Goal: Transaction & Acquisition: Purchase product/service

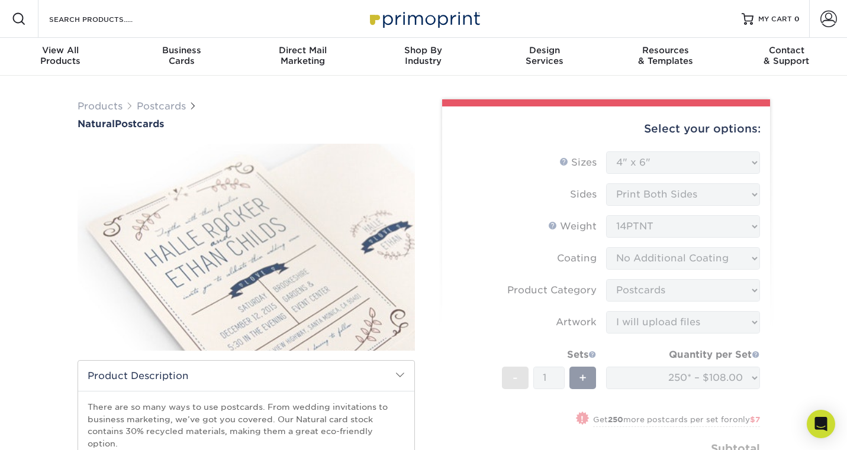
select select "4.00x6.00"
select select "9b7272e0-d6c8-4c3c-8e97-d3a1bcdab858"
select select "upload"
select select "250* – $108.00"
click at [676, 157] on form "Sizes Help Sizes Please Select 2" x 4" 2" x 6" 3.5" x 8.5" 4" x 6" 4" x 8.5" 4"…" at bounding box center [606, 331] width 309 height 358
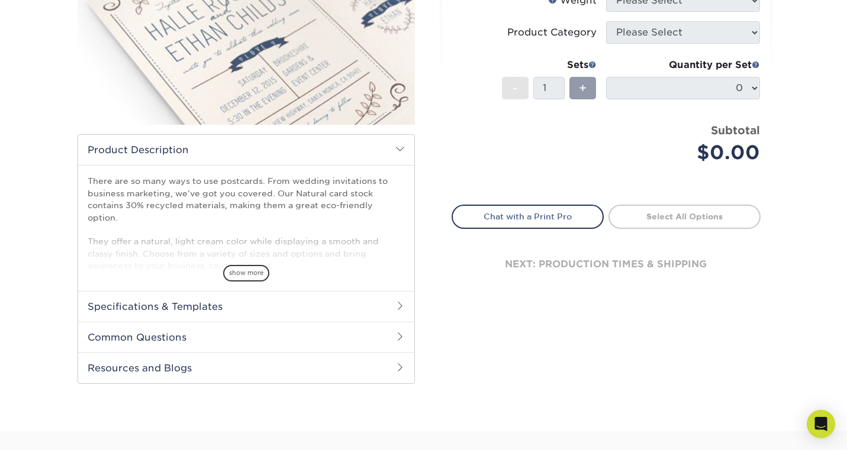
scroll to position [231, 0]
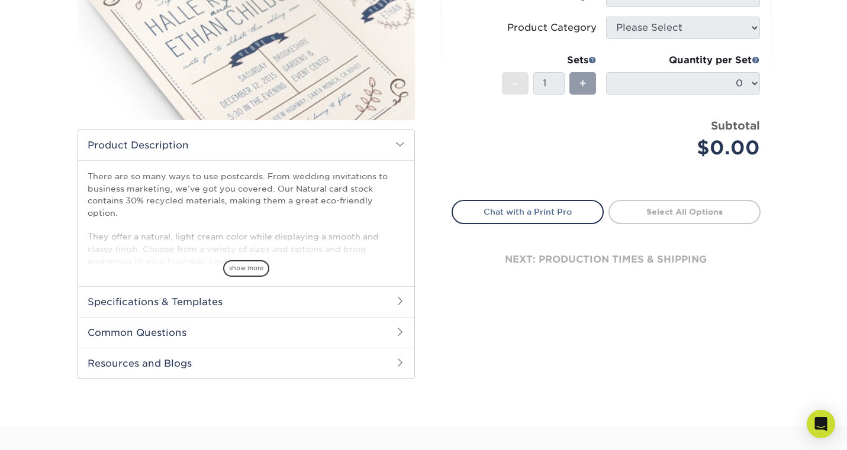
click at [223, 273] on div "There are so many ways to use postcards. From wedding invitations to business m…" at bounding box center [246, 222] width 336 height 125
click at [240, 247] on div "show more" at bounding box center [246, 248] width 317 height 57
click at [258, 260] on span "show more" at bounding box center [246, 268] width 46 height 16
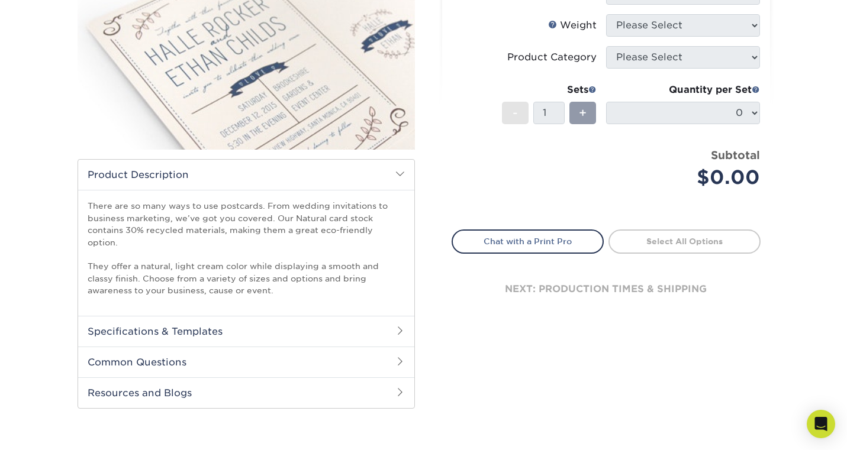
scroll to position [202, 0]
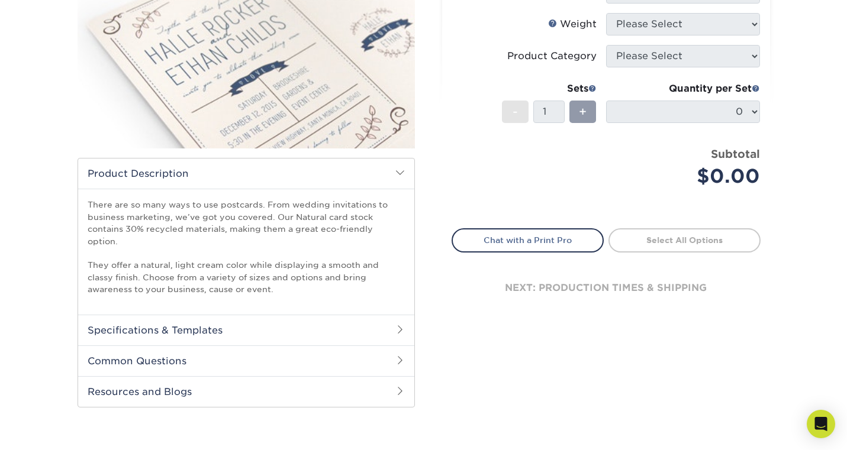
click at [326, 351] on h2 "Common Questions" at bounding box center [246, 361] width 336 height 31
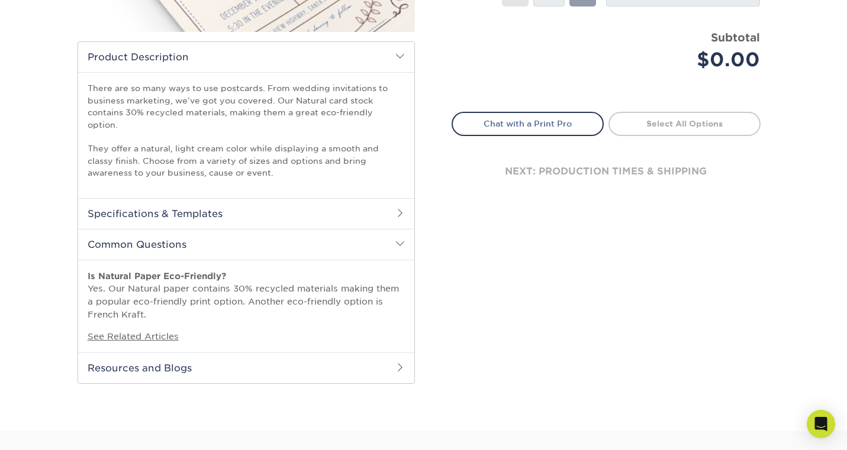
scroll to position [318, 0]
click at [324, 353] on h2 "Resources and Blogs" at bounding box center [246, 368] width 336 height 31
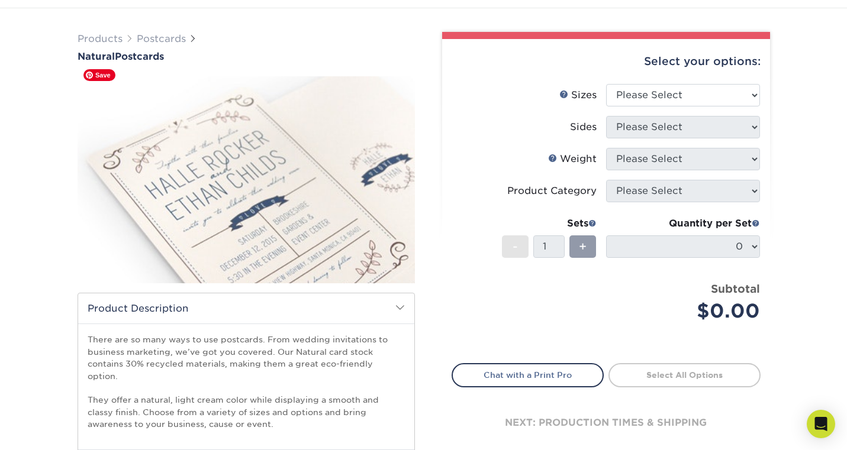
scroll to position [46, 0]
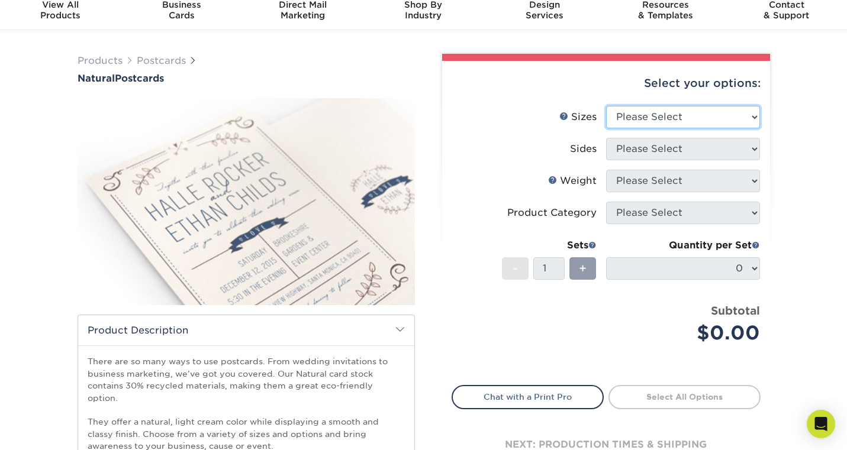
click at [681, 115] on select "Please Select 2" x 4" 2" x 6" 3.5" x 8.5" 4" x 6" 4" x 8.5" 4" x 9" 4.25" x 11"…" at bounding box center [683, 117] width 154 height 22
select select "4.00x6.00"
click at [606, 106] on select "Please Select 2" x 4" 2" x 6" 3.5" x 8.5" 4" x 6" 4" x 8.5" 4" x 9" 4.25" x 11"…" at bounding box center [683, 117] width 154 height 22
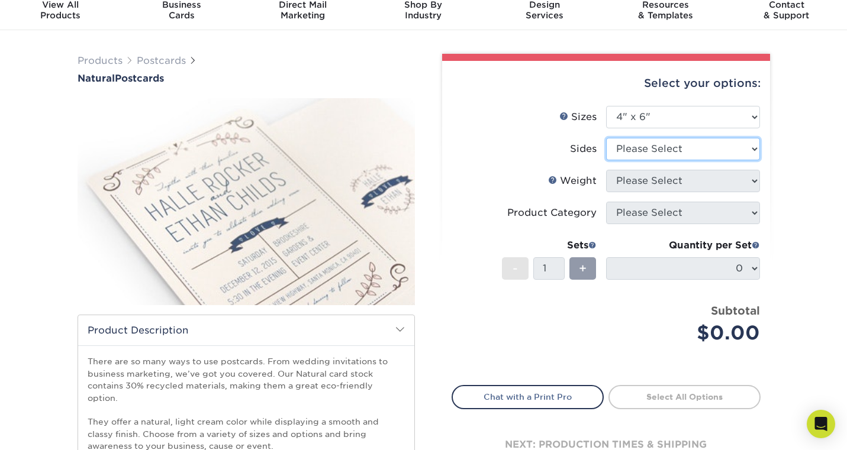
click at [672, 148] on select "Please Select Print Both Sides Print Front Only" at bounding box center [683, 149] width 154 height 22
select select "13abbda7-1d64-4f25-8bb2-c179b224825d"
click at [606, 138] on select "Please Select Print Both Sides Print Front Only" at bounding box center [683, 149] width 154 height 22
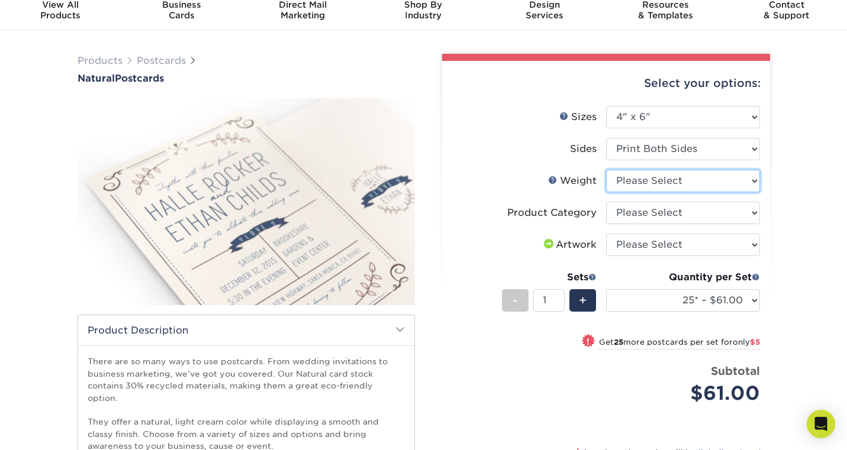
click at [680, 180] on select "Please Select 14PTNT" at bounding box center [683, 181] width 154 height 22
select select "14PTNT"
click at [606, 170] on select "Please Select 14PTNT" at bounding box center [683, 181] width 154 height 22
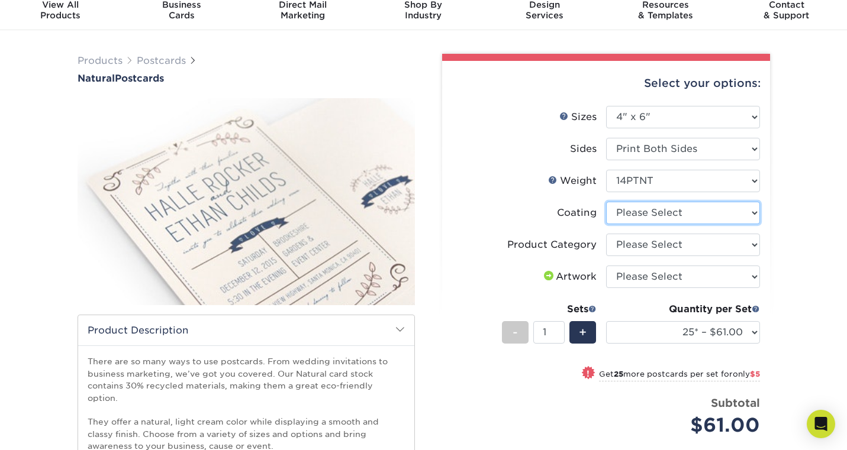
click at [685, 214] on select at bounding box center [683, 213] width 154 height 22
select select "3e7618de-abca-4bda-9f97-8b9129e913d8"
click at [606, 202] on select at bounding box center [683, 213] width 154 height 22
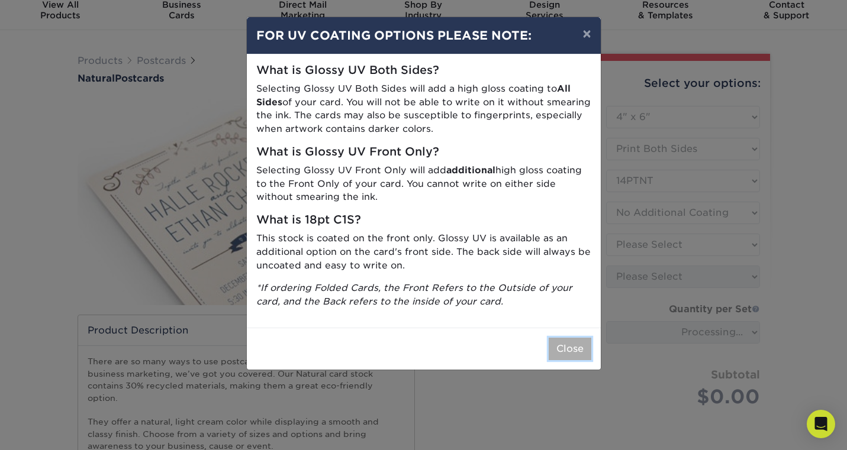
click at [581, 353] on button "Close" at bounding box center [570, 349] width 43 height 22
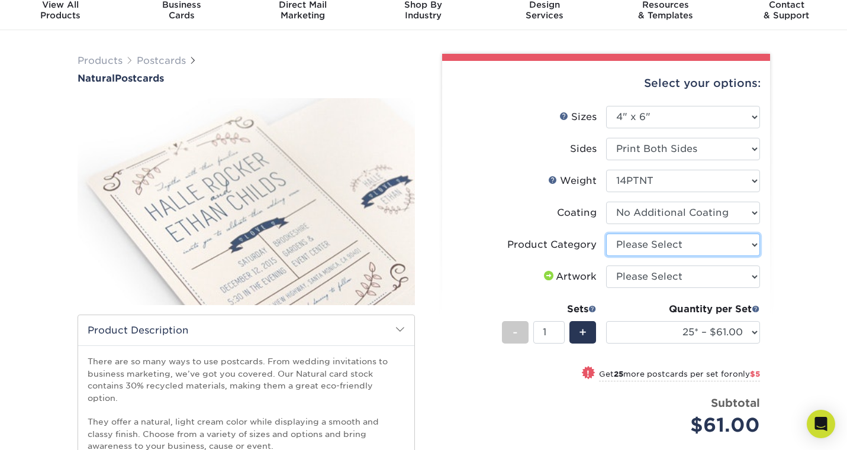
click at [707, 246] on select "Please Select Postcards" at bounding box center [683, 245] width 154 height 22
select select "9b7272e0-d6c8-4c3c-8e97-d3a1bcdab858"
click at [606, 234] on select "Please Select Postcards" at bounding box center [683, 245] width 154 height 22
click at [733, 270] on select "Please Select I will upload files I need a design - $150" at bounding box center [683, 277] width 154 height 22
select select "upload"
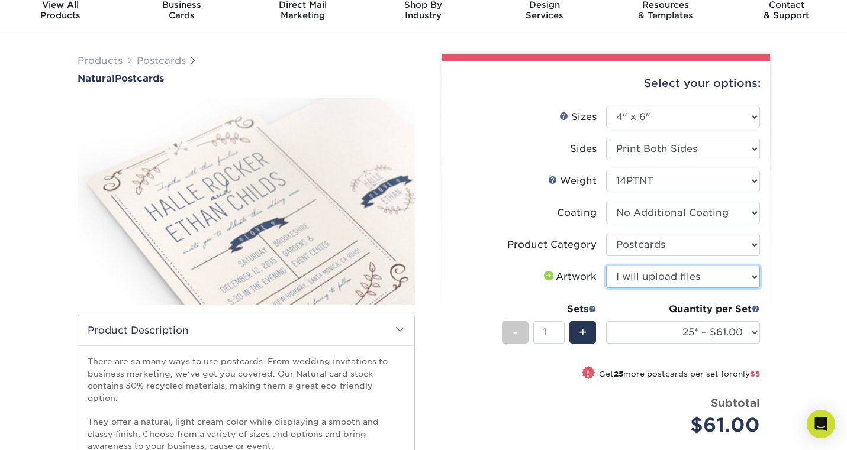
click at [606, 266] on select "Please Select I will upload files I need a design - $150" at bounding box center [683, 277] width 154 height 22
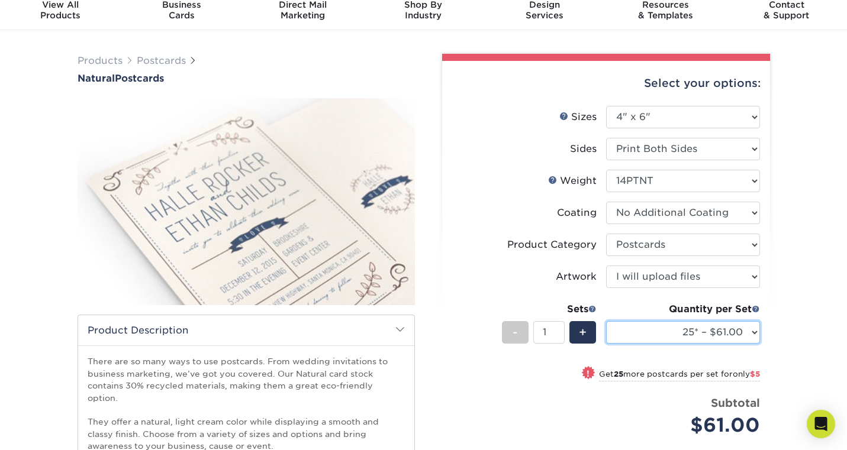
click at [737, 326] on select "25* – $61.00 50* – $66.00 75* – $81.00 100* – $88.00 250* – $108.00 500* – $115…" at bounding box center [683, 332] width 154 height 22
select select "100* – $88.00"
click at [606, 321] on select "25* – $61.00 50* – $66.00 75* – $81.00 100* – $88.00 250* – $108.00 500* – $115…" at bounding box center [683, 332] width 154 height 22
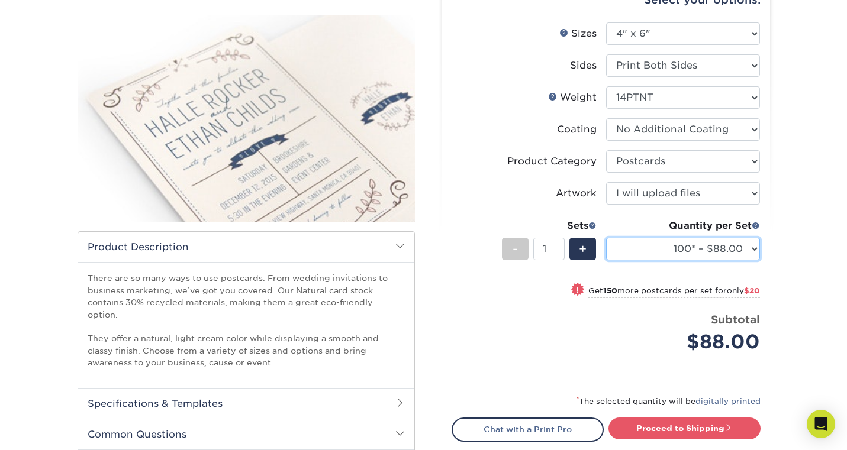
scroll to position [130, 0]
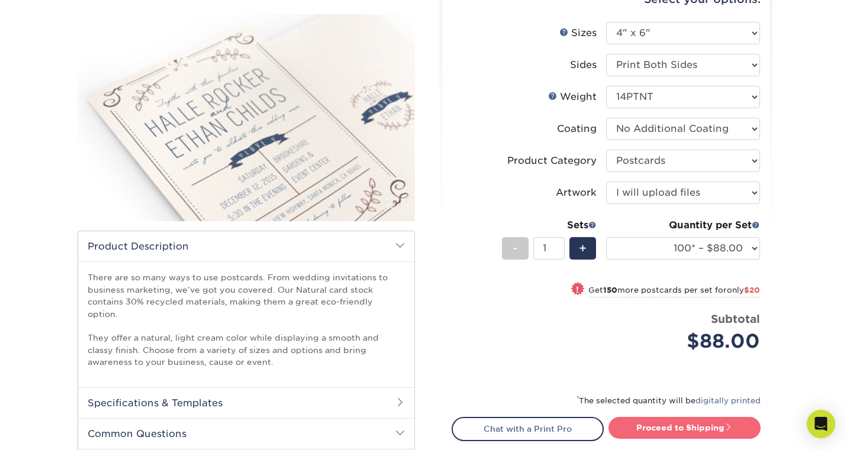
click at [720, 428] on link "Proceed to Shipping" at bounding box center [684, 427] width 152 height 21
type input "Set 1"
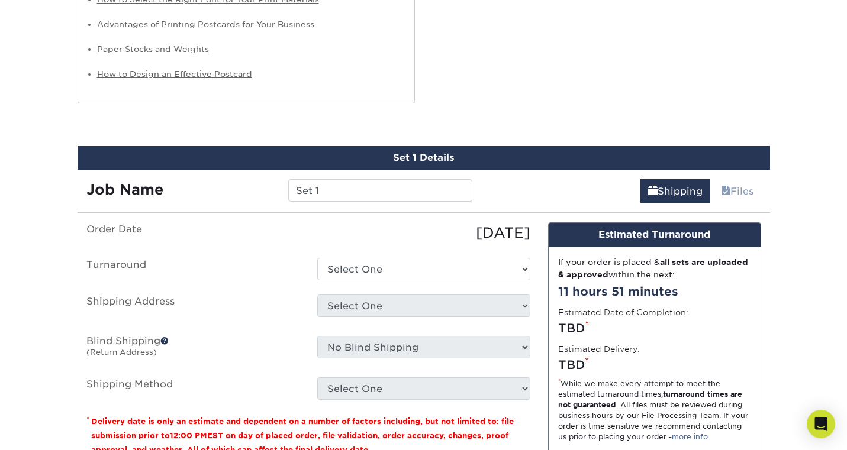
scroll to position [831, 0]
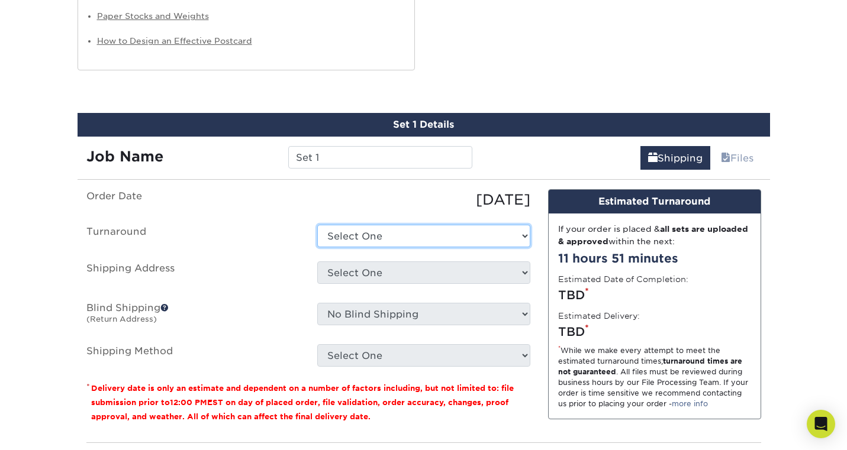
click at [415, 225] on select "Select One 2-4 Business Days 2 Day Next Business Day" at bounding box center [423, 236] width 213 height 22
select select "fc43eca4-be52-4b62-abd2-bf2cf6748b6a"
click at [317, 225] on select "Select One 2-4 Business Days 2 Day Next Business Day" at bounding box center [423, 236] width 213 height 22
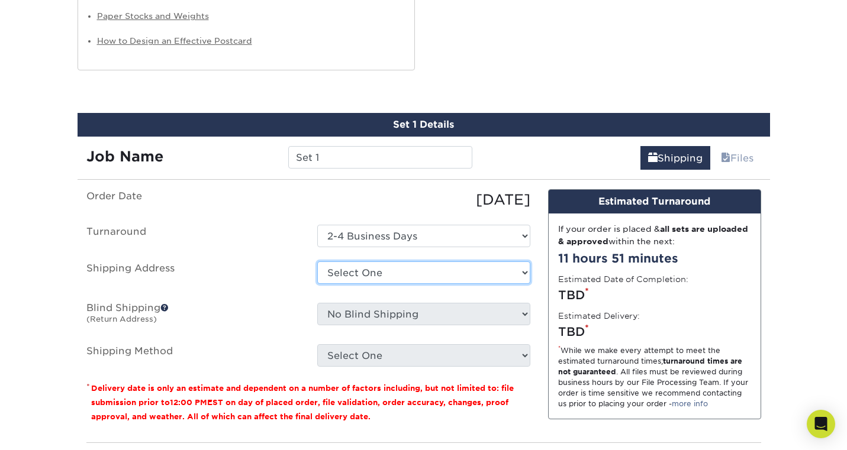
click at [415, 262] on select "Select One [PERSON_NAME] + Add New Address - Login" at bounding box center [423, 273] width 213 height 22
select select "286526"
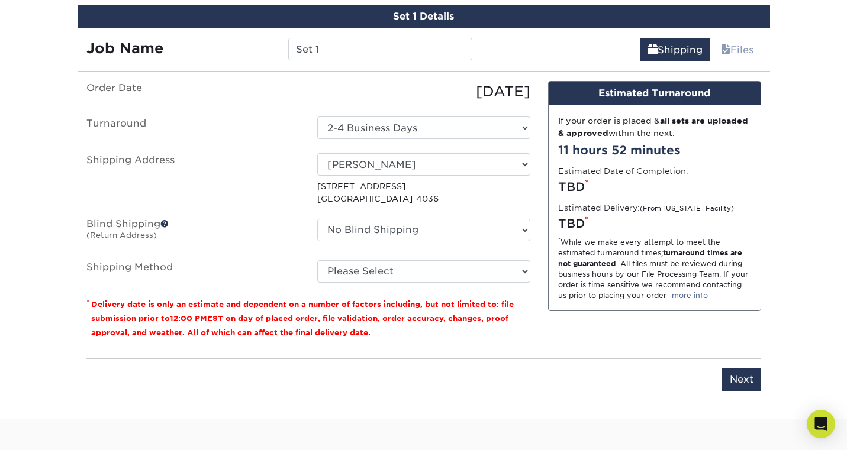
scroll to position [944, 0]
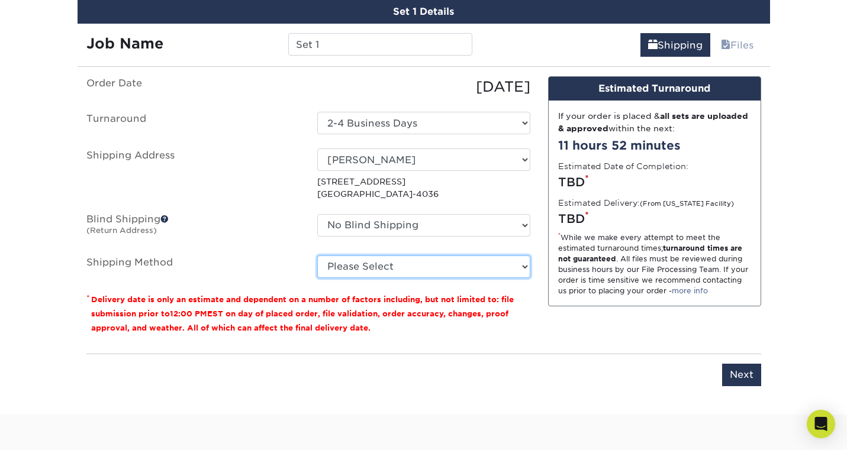
click at [404, 260] on select "Please Select 3 Day Shipping Service (+$17.82) Ground Shipping (+$18.04) 2 Day …" at bounding box center [423, 267] width 213 height 22
select select "12"
click at [317, 256] on select "Please Select 3 Day Shipping Service (+$17.82) Ground Shipping (+$18.04) 2 Day …" at bounding box center [423, 267] width 213 height 22
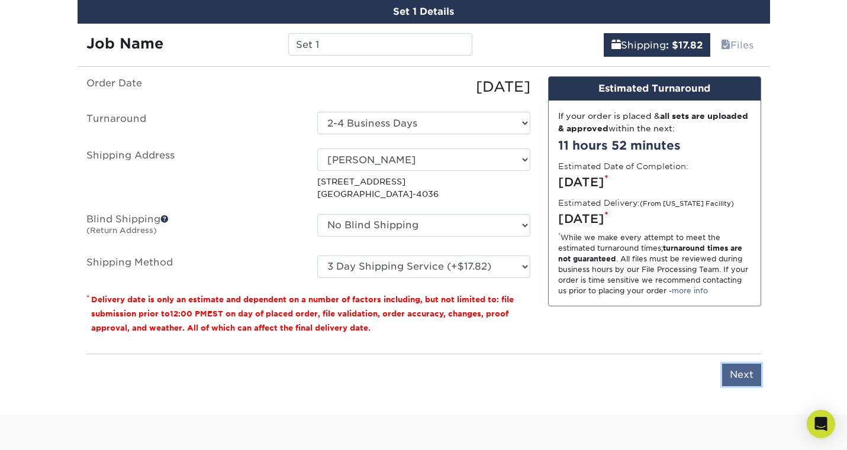
click at [739, 364] on input "Next" at bounding box center [741, 375] width 39 height 22
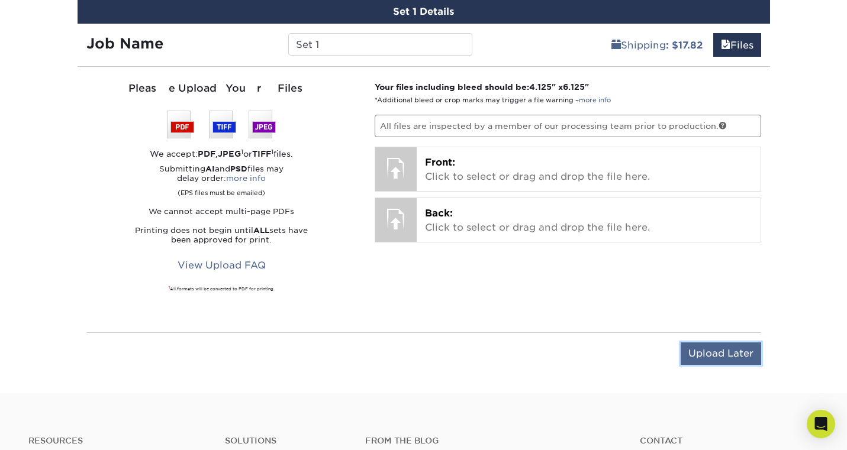
click at [718, 350] on input "Upload Later" at bounding box center [721, 354] width 80 height 22
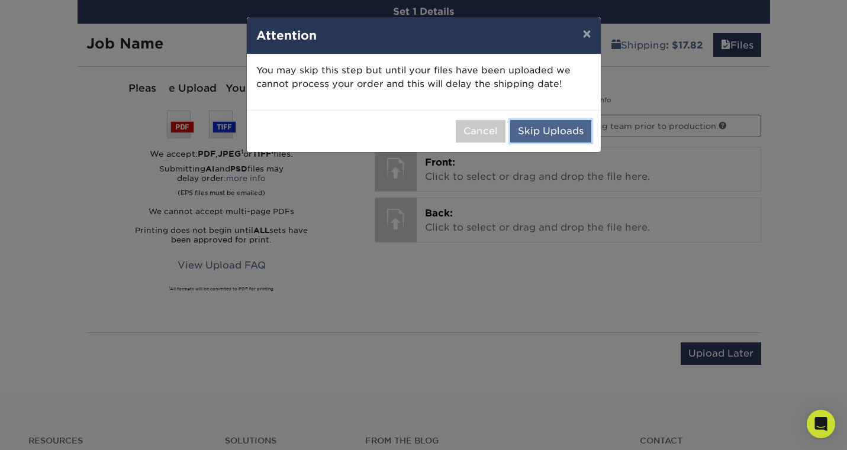
click at [539, 134] on button "Skip Uploads" at bounding box center [550, 131] width 81 height 22
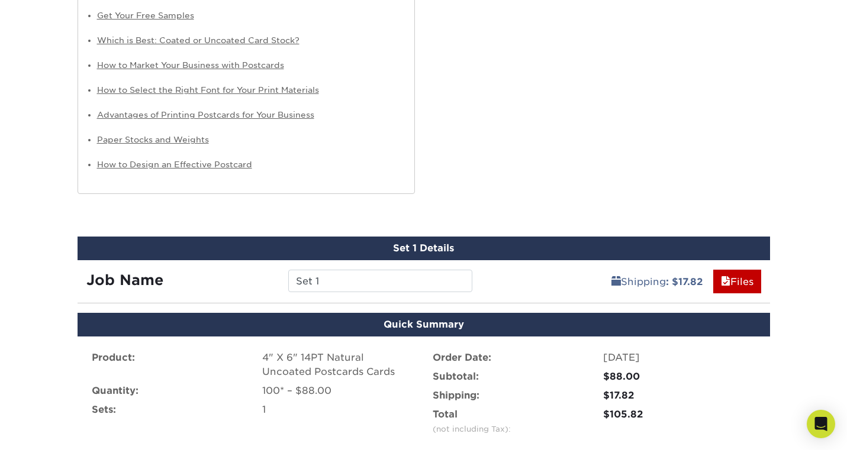
scroll to position [1111, 0]
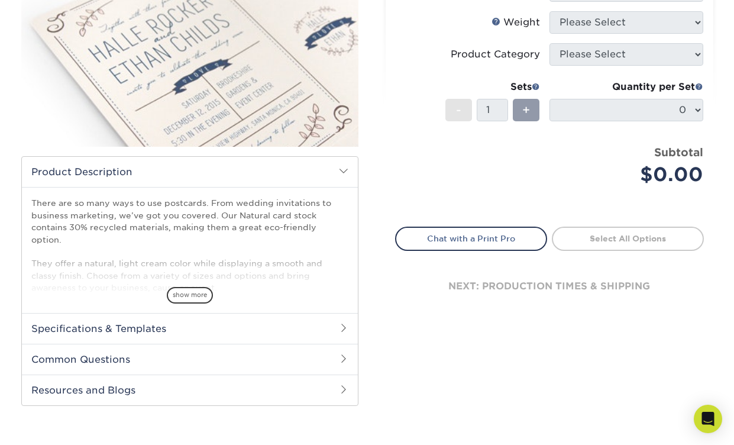
scroll to position [205, 0]
click at [243, 343] on h2 "Common Questions" at bounding box center [190, 358] width 336 height 31
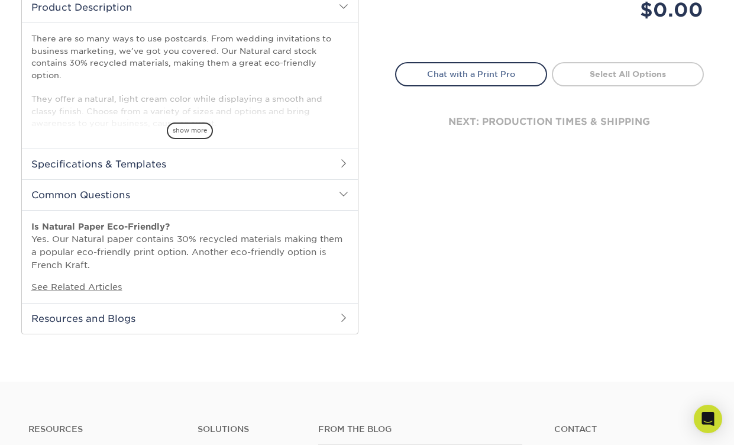
scroll to position [371, 0]
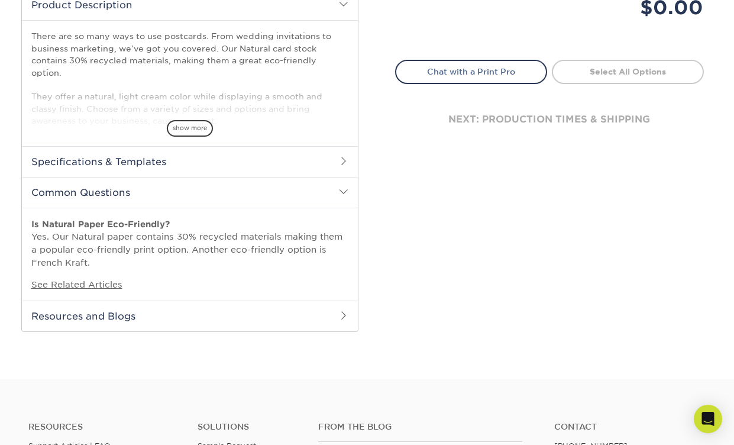
click at [156, 312] on h2 "Resources and Blogs" at bounding box center [190, 316] width 336 height 31
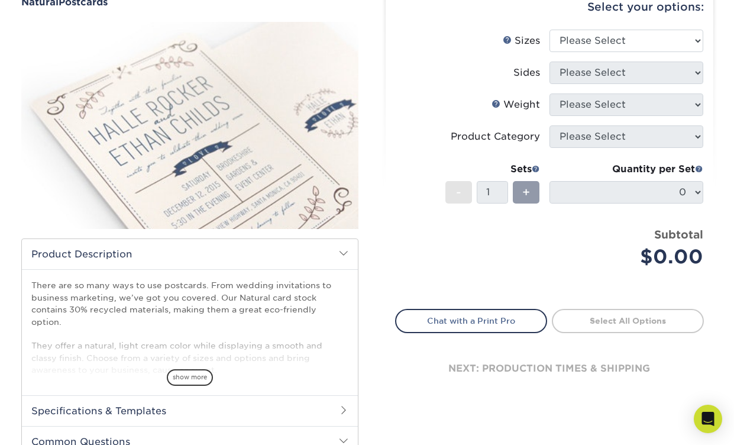
scroll to position [5, 0]
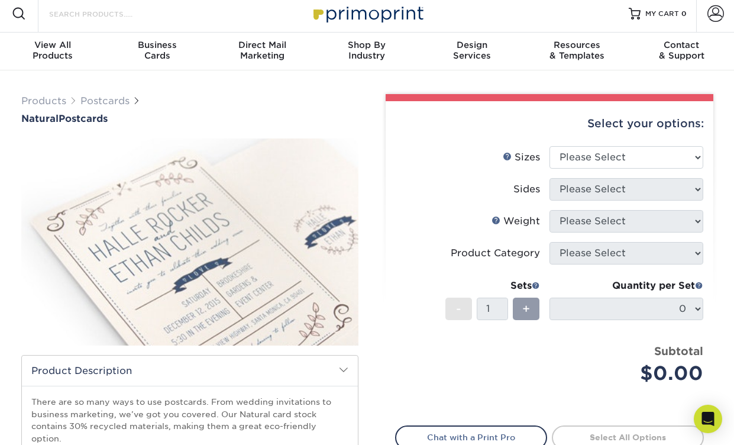
click at [84, 20] on input "Search Products" at bounding box center [105, 14] width 115 height 14
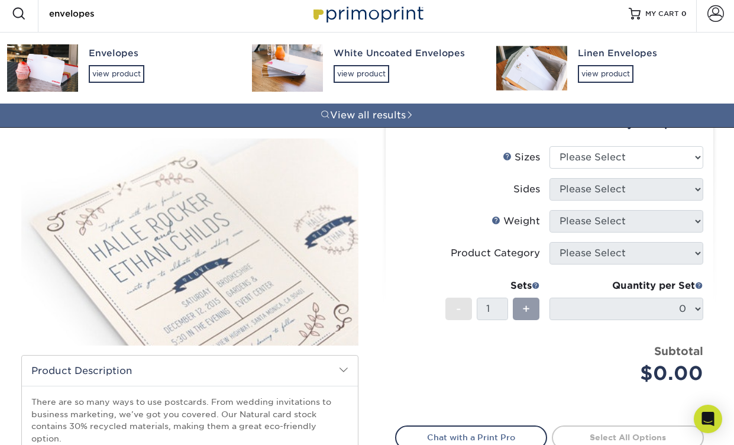
type input "envelopes"
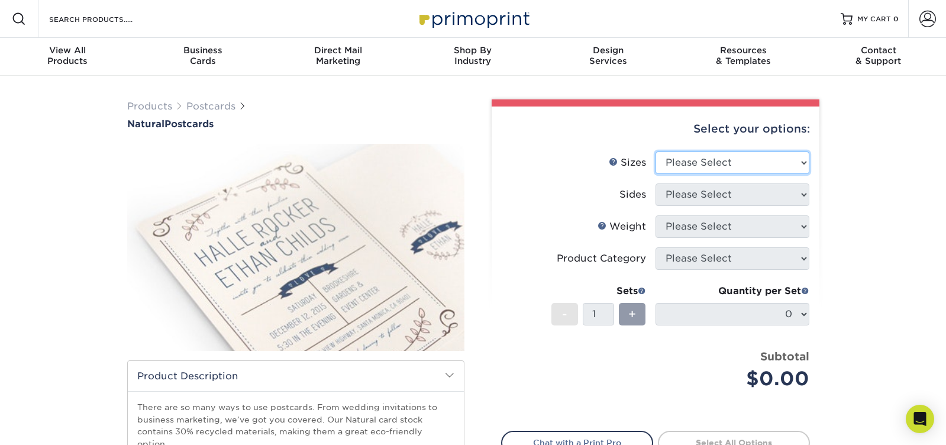
click at [708, 167] on select "Please Select 2" x 4" 2" x 6" 3.5" x 8.5" 4" x 6" 4" x 8.5" 4" x 9" 4.25" x 11"…" at bounding box center [733, 163] width 154 height 22
select select "4.00x6.00"
click at [656, 152] on select "Please Select 2" x 4" 2" x 6" 3.5" x 8.5" 4" x 6" 4" x 8.5" 4" x 9" 4.25" x 11"…" at bounding box center [733, 163] width 154 height 22
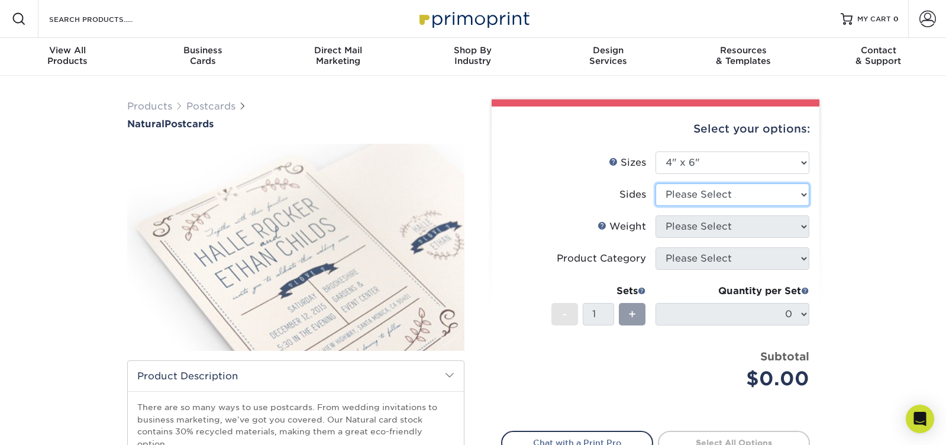
click at [746, 197] on select "Please Select Print Both Sides Print Front Only" at bounding box center [733, 194] width 154 height 22
select select "13abbda7-1d64-4f25-8bb2-c179b224825d"
click at [656, 183] on select "Please Select Print Both Sides Print Front Only" at bounding box center [733, 194] width 154 height 22
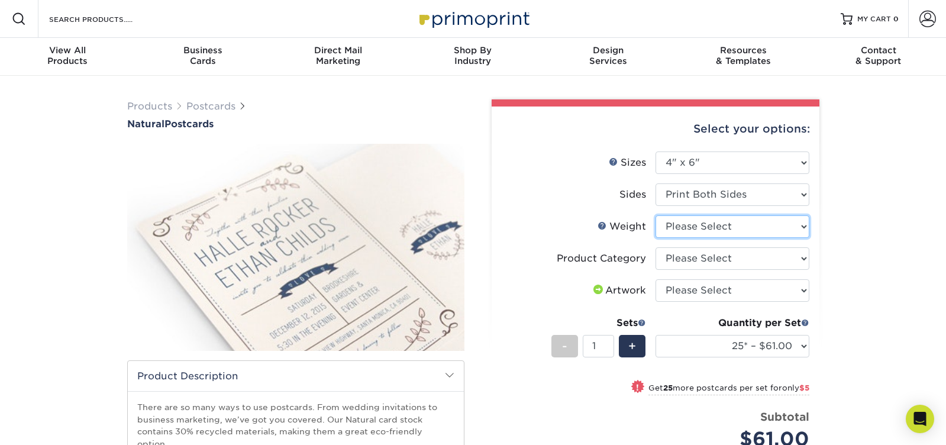
click at [755, 229] on select "Please Select 14PTNT" at bounding box center [733, 226] width 154 height 22
select select "14PTNT"
click at [656, 215] on select "Please Select 14PTNT" at bounding box center [733, 226] width 154 height 22
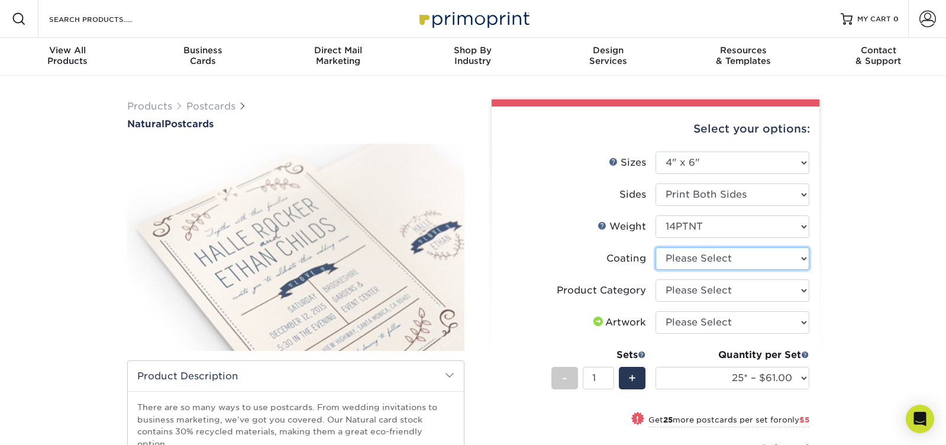
click at [771, 256] on select at bounding box center [733, 258] width 154 height 22
select select "3e7618de-abca-4bda-9f97-8b9129e913d8"
click at [656, 247] on select at bounding box center [733, 258] width 154 height 22
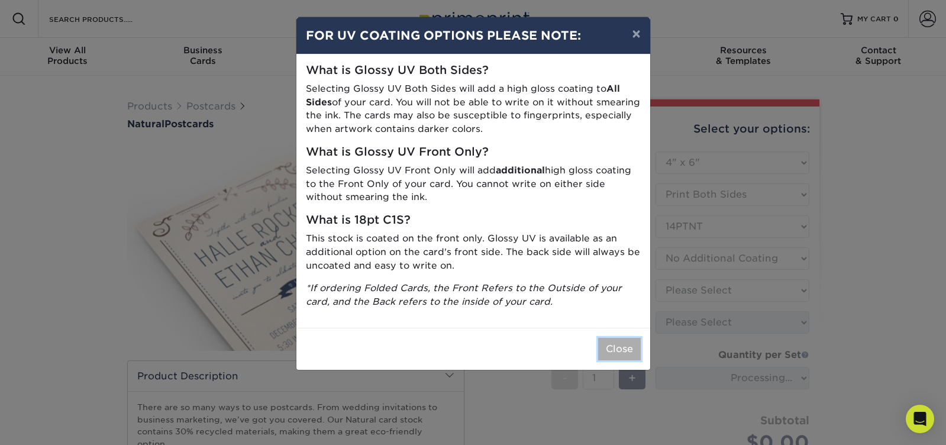
click at [627, 347] on button "Close" at bounding box center [619, 349] width 43 height 22
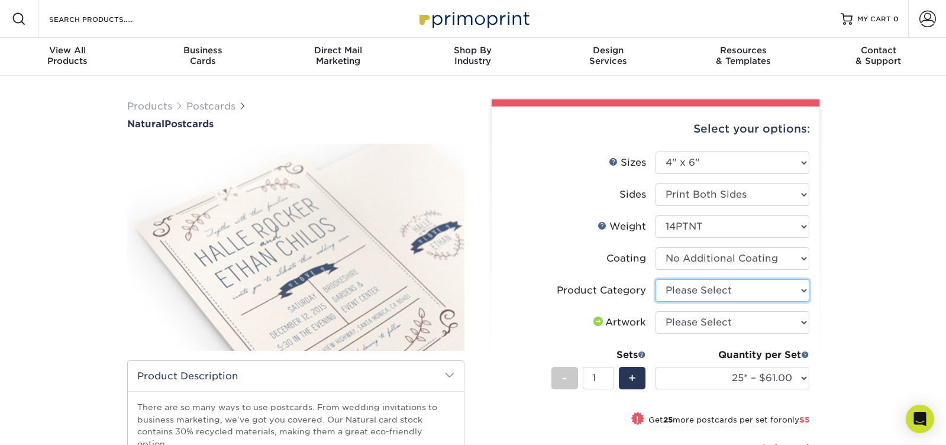
click at [788, 286] on select "Please Select Postcards" at bounding box center [733, 290] width 154 height 22
select select "9b7272e0-d6c8-4c3c-8e97-d3a1bcdab858"
click at [656, 279] on select "Please Select Postcards" at bounding box center [733, 290] width 154 height 22
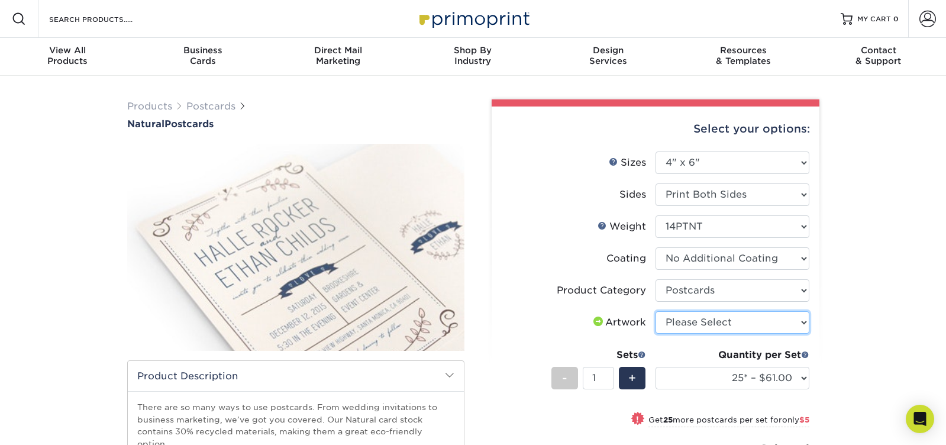
click at [765, 321] on select "Please Select I will upload files I need a design - $150" at bounding box center [733, 322] width 154 height 22
select select "upload"
click at [656, 311] on select "Please Select I will upload files I need a design - $150" at bounding box center [733, 322] width 154 height 22
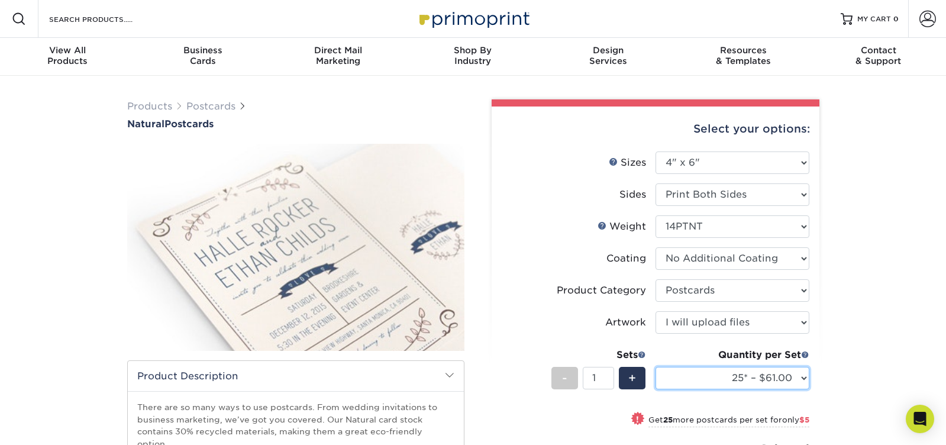
click at [770, 376] on select "25* – $61.00 50* – $66.00 75* – $81.00 100* – $88.00 250* – $108.00 500* – $115…" at bounding box center [733, 378] width 154 height 22
select select "100* – $88.00"
click at [656, 367] on select "25* – $61.00 50* – $66.00 75* – $81.00 100* – $88.00 250* – $108.00 500* – $115…" at bounding box center [733, 378] width 154 height 22
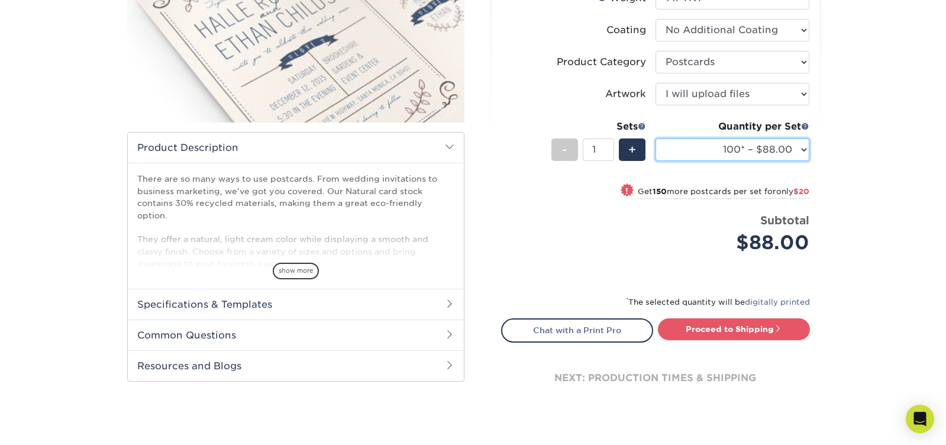
scroll to position [228, 0]
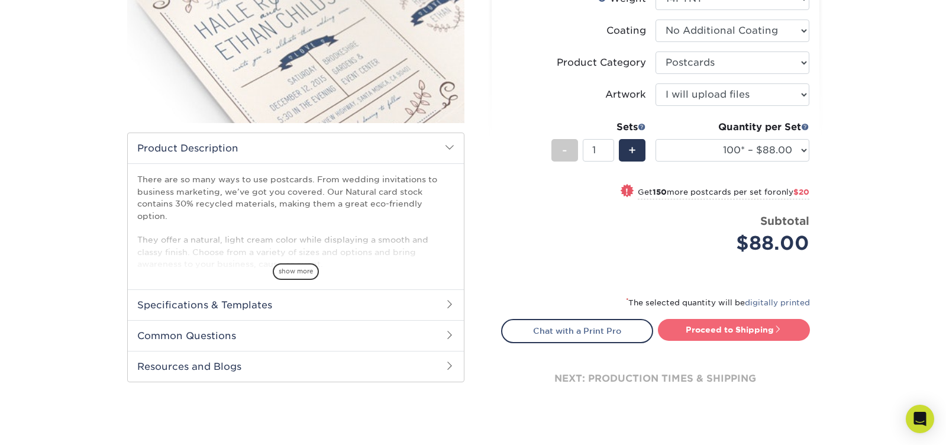
click at [743, 328] on link "Proceed to Shipping" at bounding box center [734, 329] width 152 height 21
type input "Set 1"
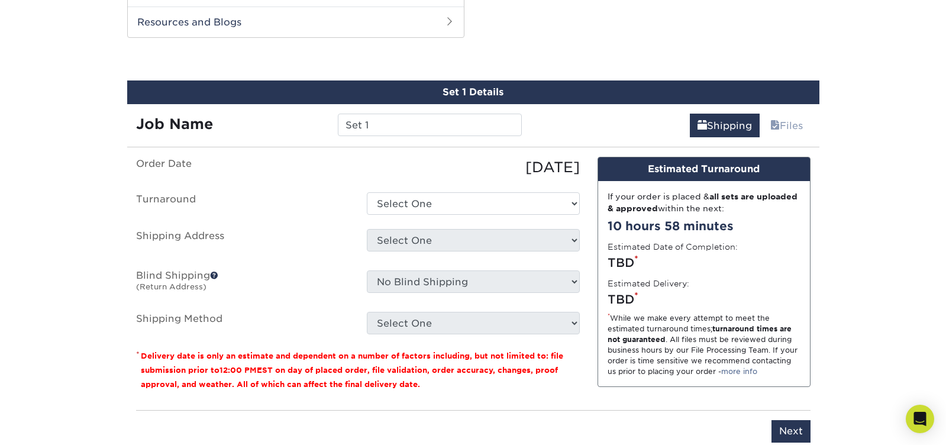
scroll to position [579, 0]
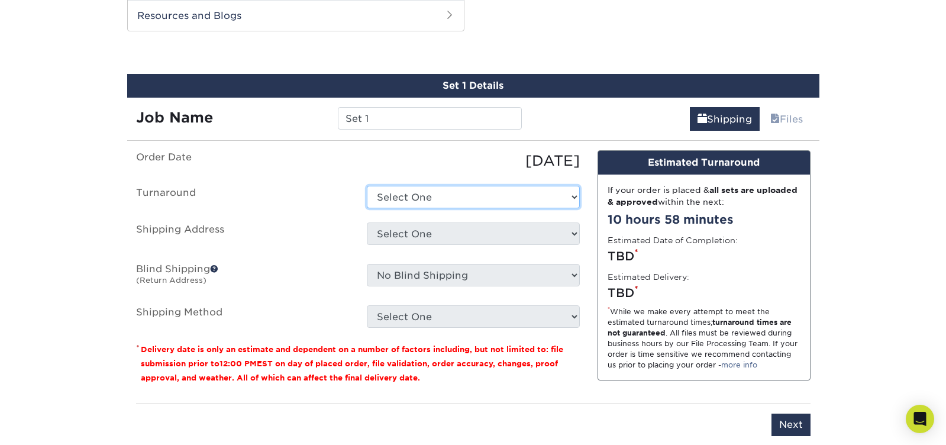
click at [462, 189] on select "Select One 2-4 Business Days 2 Day Next Business Day" at bounding box center [473, 197] width 213 height 22
select select "fc43eca4-be52-4b62-abd2-bf2cf6748b6a"
click at [367, 186] on select "Select One 2-4 Business Days 2 Day Next Business Day" at bounding box center [473, 197] width 213 height 22
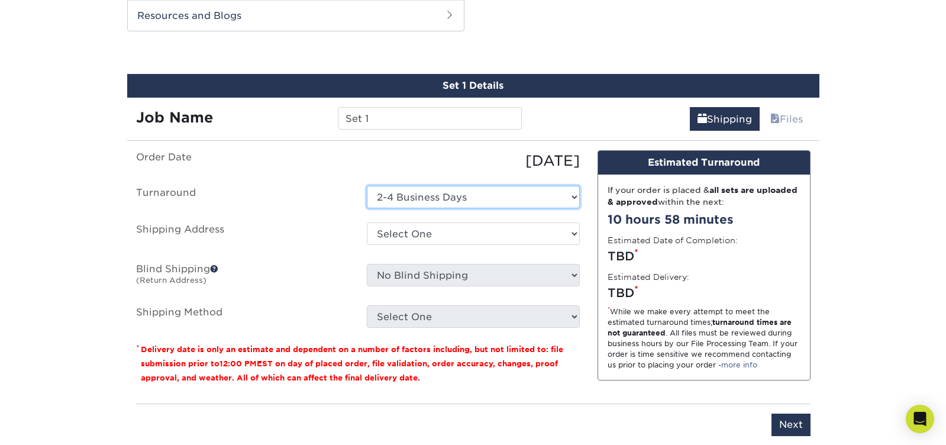
click at [449, 188] on select "Select One 2-4 Business Days 2 Day Next Business Day" at bounding box center [473, 197] width 213 height 22
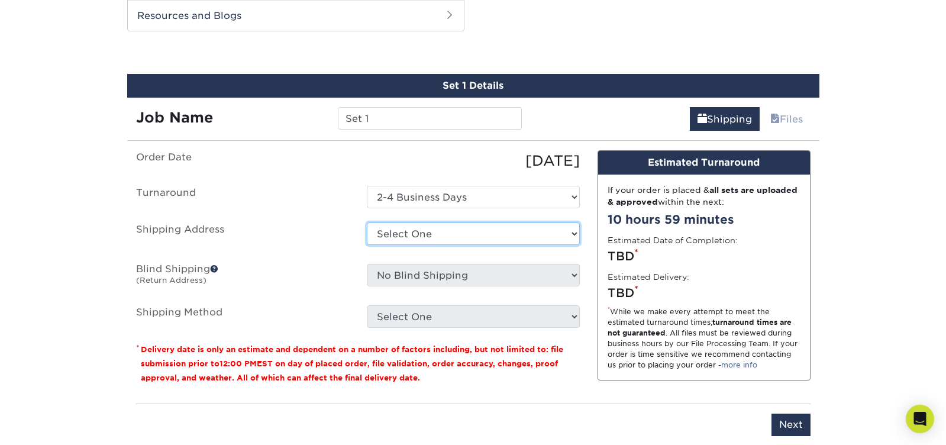
click at [444, 223] on select "Select One [PERSON_NAME] + Add New Address - Login" at bounding box center [473, 234] width 213 height 22
select select "286526"
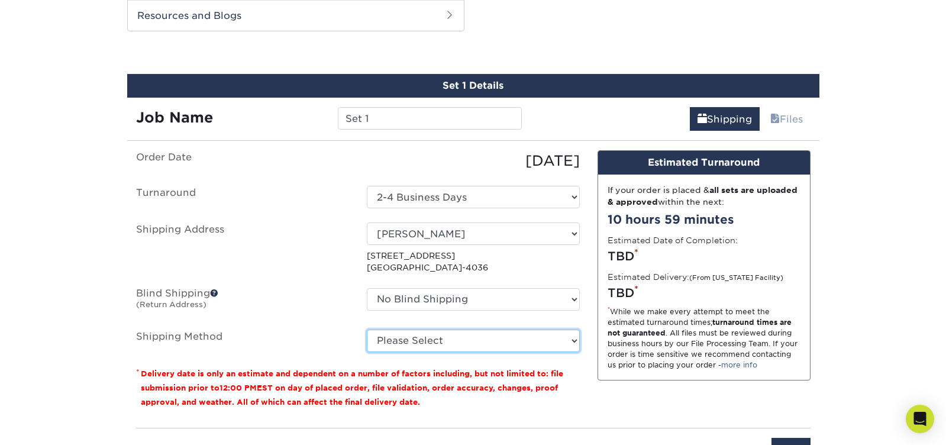
click at [533, 330] on select "Please Select 3 Day Shipping Service (+$17.82) Ground Shipping (+$18.04) 2 Day …" at bounding box center [473, 341] width 213 height 22
select select "12"
click at [367, 330] on select "Please Select 3 Day Shipping Service (+$17.82) Ground Shipping (+$18.04) 2 Day …" at bounding box center [473, 341] width 213 height 22
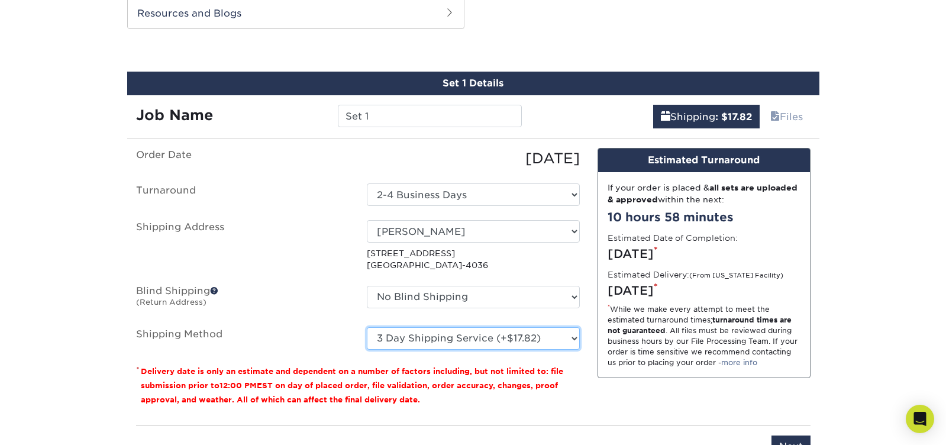
scroll to position [604, 0]
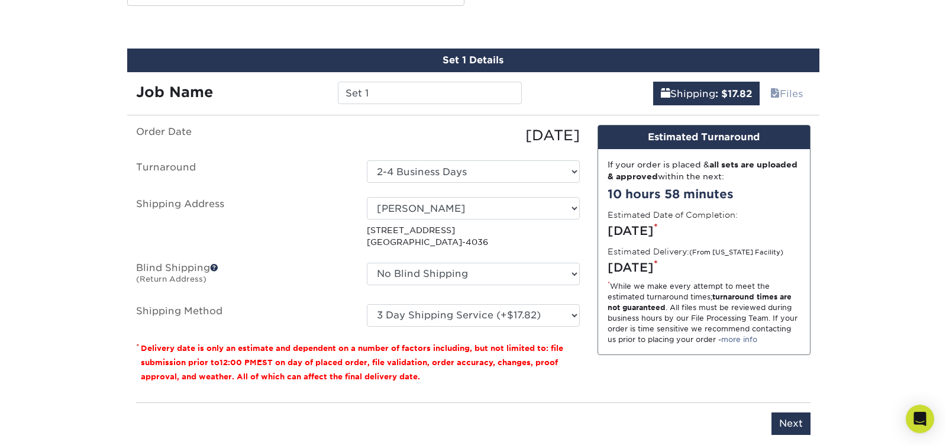
click at [560, 359] on p "* Delivery date is only an estimate and dependent on a number of factors includ…" at bounding box center [358, 362] width 444 height 43
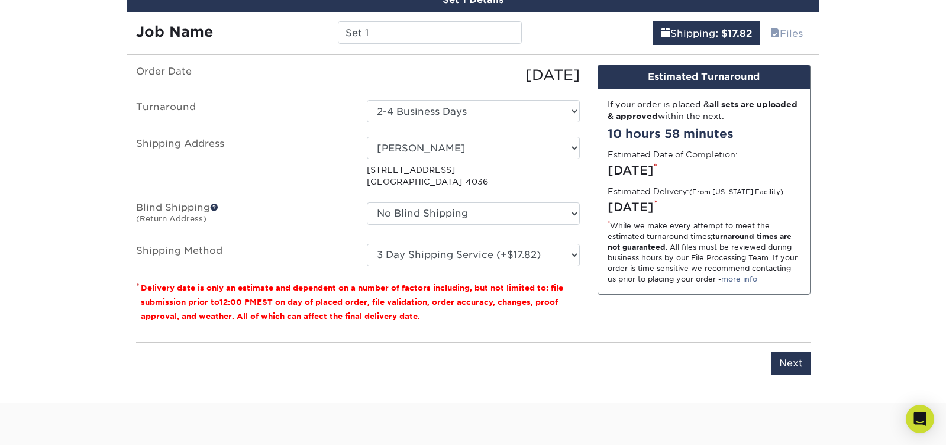
scroll to position [666, 0]
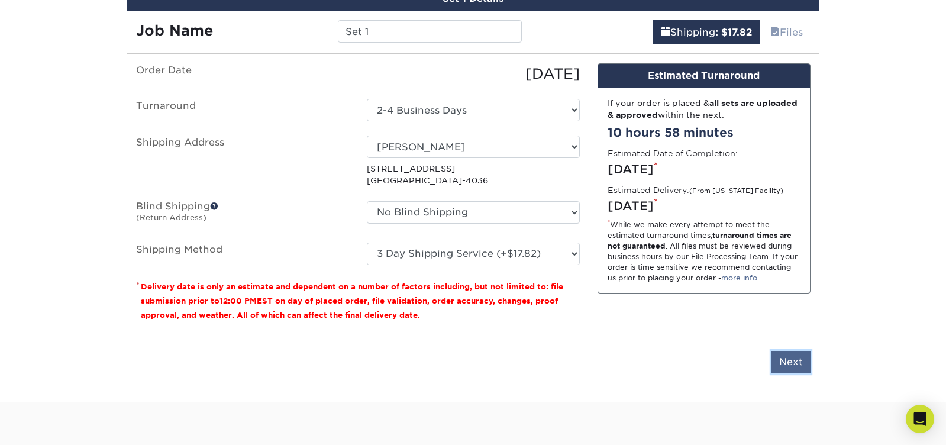
click at [785, 351] on input "Next" at bounding box center [791, 362] width 39 height 22
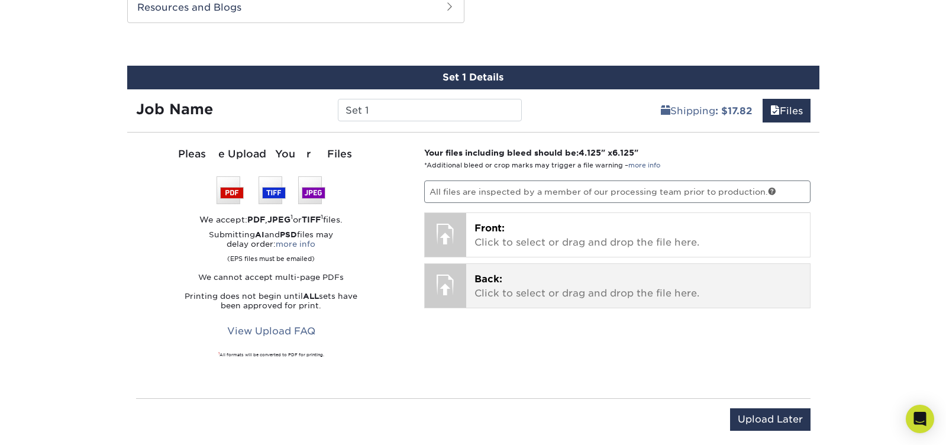
scroll to position [652, 0]
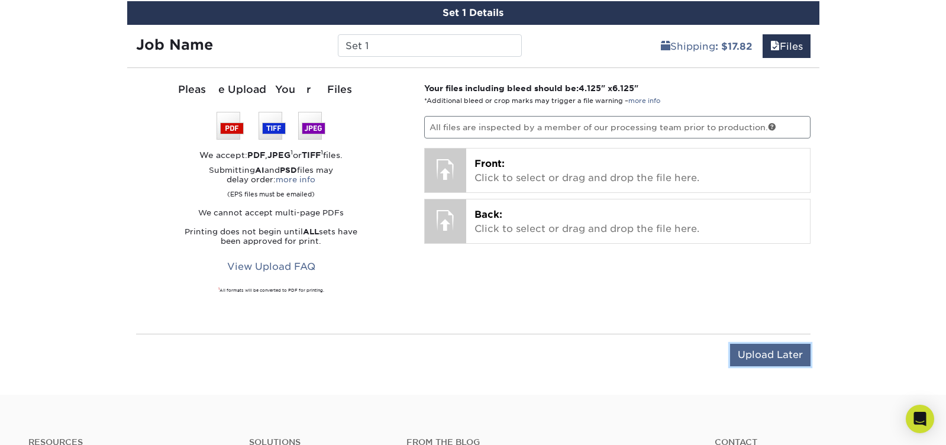
click at [792, 344] on input "Upload Later" at bounding box center [770, 355] width 80 height 22
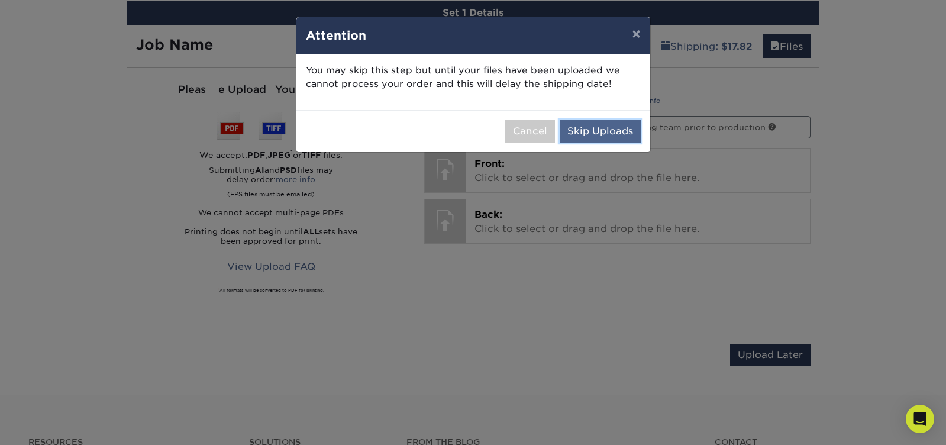
click at [606, 134] on button "Skip Uploads" at bounding box center [600, 131] width 81 height 22
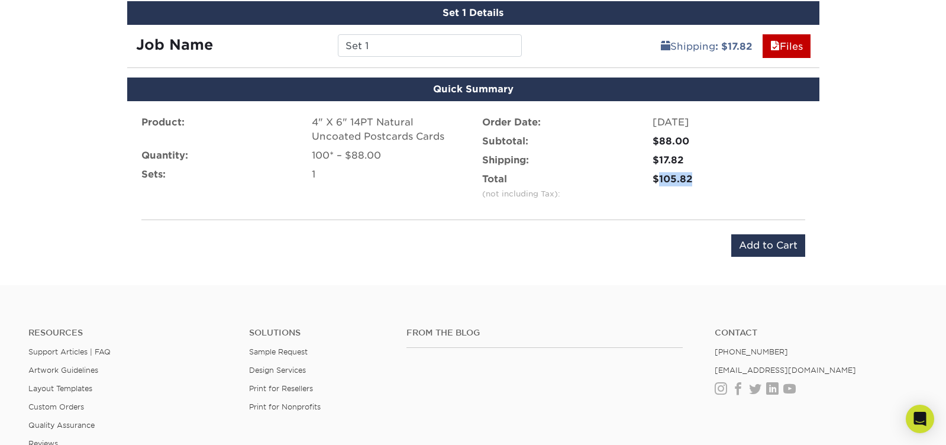
drag, startPoint x: 707, startPoint y: 164, endPoint x: 657, endPoint y: 164, distance: 49.7
click at [657, 172] on div "$105.82" at bounding box center [729, 179] width 153 height 14
copy div "105.82"
